Goal: Task Accomplishment & Management: Complete application form

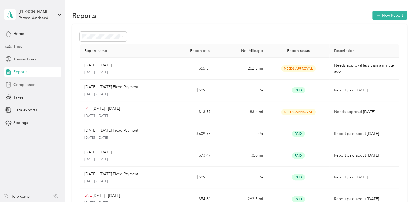
click at [33, 83] on span "Compliance" at bounding box center [24, 85] width 22 height 6
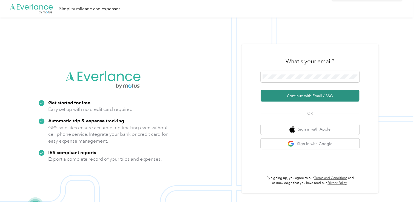
click at [288, 94] on button "Continue with Email / SSO" at bounding box center [309, 96] width 99 height 12
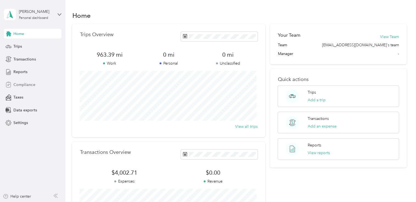
click at [21, 86] on span "Compliance" at bounding box center [24, 85] width 22 height 6
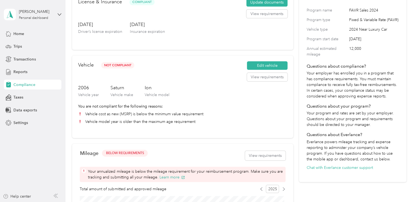
scroll to position [55, 0]
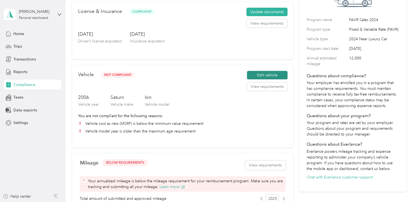
click at [260, 77] on button "Edit vehicle" at bounding box center [267, 75] width 41 height 9
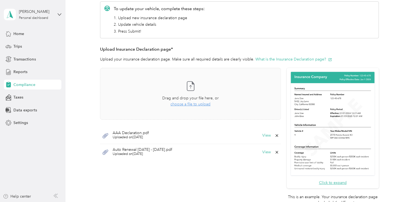
scroll to position [27, 0]
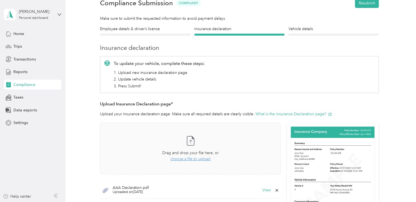
click at [296, 35] on div at bounding box center [333, 35] width 90 height 2
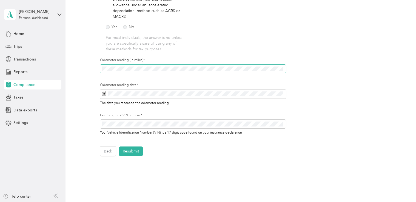
scroll to position [164, 0]
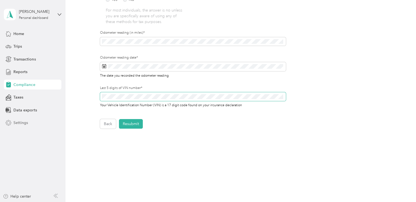
click at [42, 118] on section "[PERSON_NAME] Personal dashboard Home Trips Transactions Reports Compliance Tax…" at bounding box center [206, 101] width 413 height 202
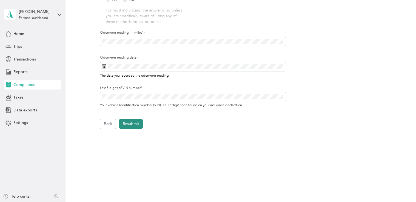
click at [127, 123] on button "Resubmit" at bounding box center [131, 124] width 24 height 10
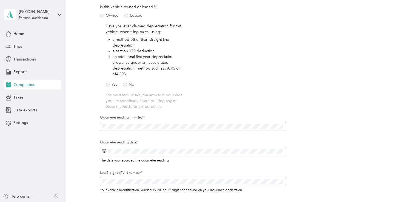
scroll to position [7, 0]
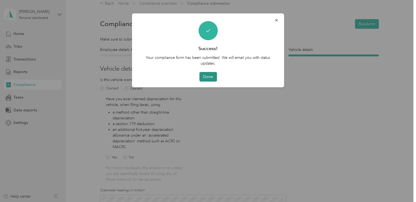
click at [208, 75] on button "Done" at bounding box center [208, 77] width 18 height 10
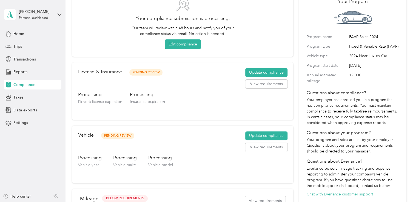
scroll to position [89, 0]
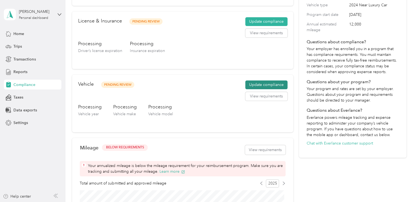
click at [256, 86] on button "Update compliance" at bounding box center [266, 85] width 42 height 9
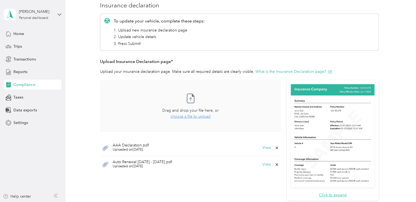
scroll to position [27, 0]
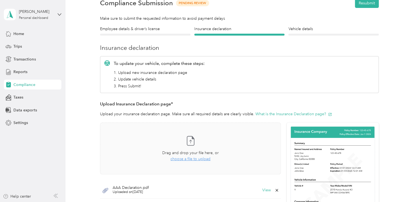
click at [302, 34] on div at bounding box center [333, 35] width 90 height 2
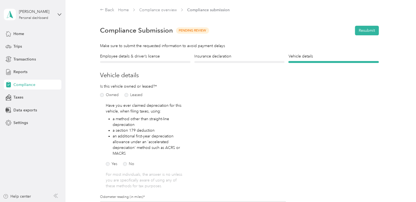
click at [159, 63] on div at bounding box center [145, 62] width 90 height 2
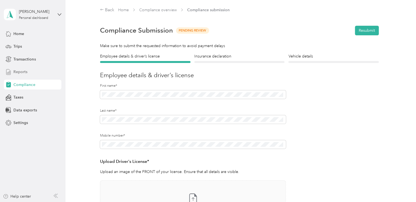
click at [18, 70] on span "Reports" at bounding box center [20, 72] width 14 height 6
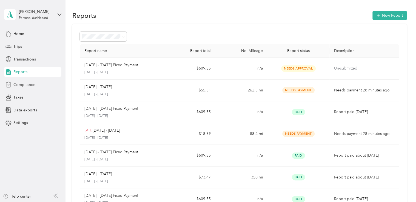
click at [18, 83] on span "Compliance" at bounding box center [24, 85] width 22 height 6
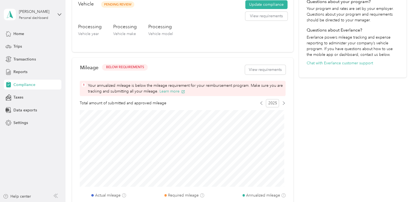
scroll to position [137, 0]
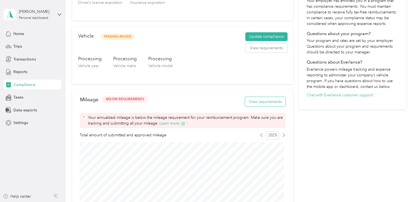
click at [262, 100] on button "View requirements" at bounding box center [265, 102] width 41 height 10
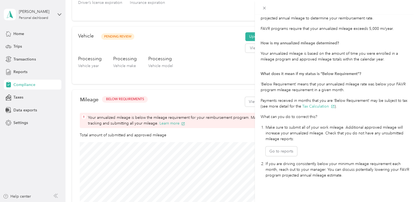
scroll to position [112, 0]
click at [264, 10] on span at bounding box center [264, 8] width 8 height 8
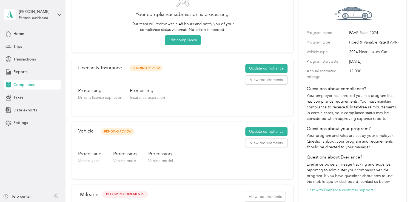
scroll to position [0, 0]
